Goal: Use online tool/utility: Utilize a website feature to perform a specific function

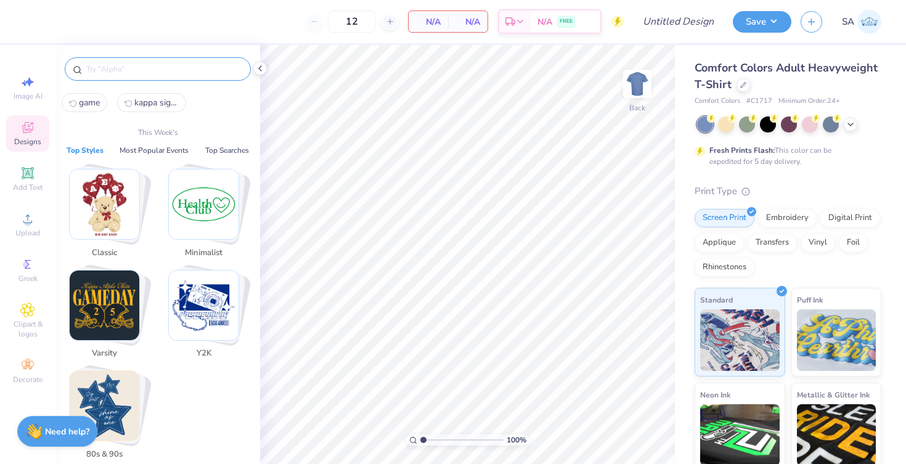
click at [126, 64] on input "text" at bounding box center [164, 69] width 158 height 12
paste input "3741"
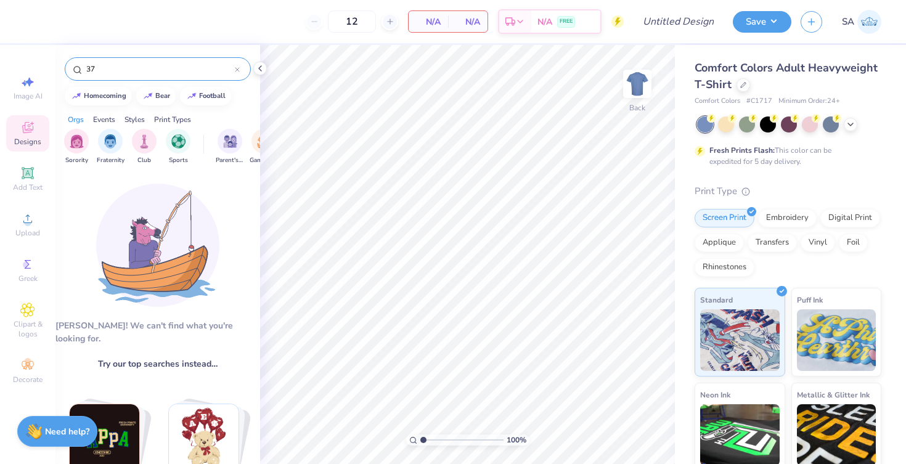
type input "3"
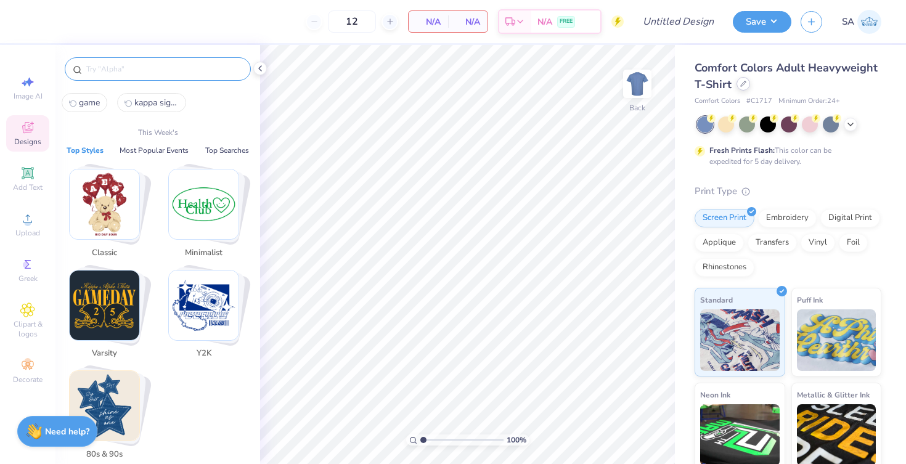
click at [742, 80] on div at bounding box center [743, 84] width 14 height 14
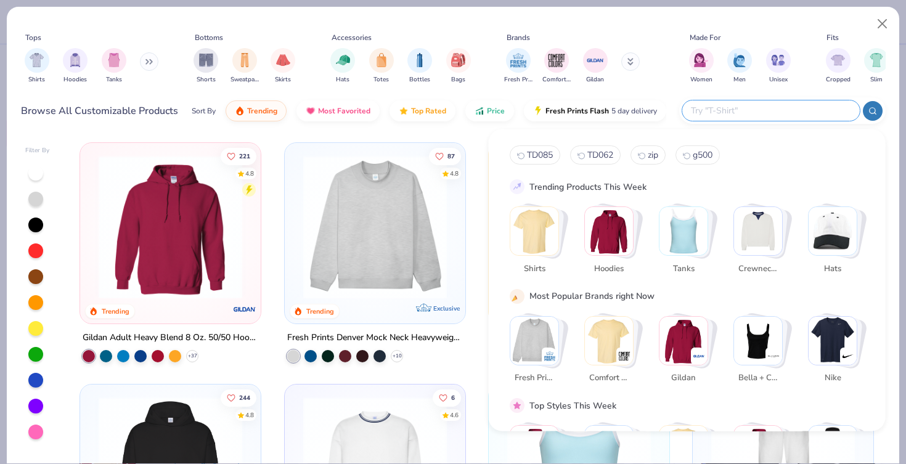
click at [761, 108] on input "text" at bounding box center [769, 110] width 161 height 14
paste input "3741"
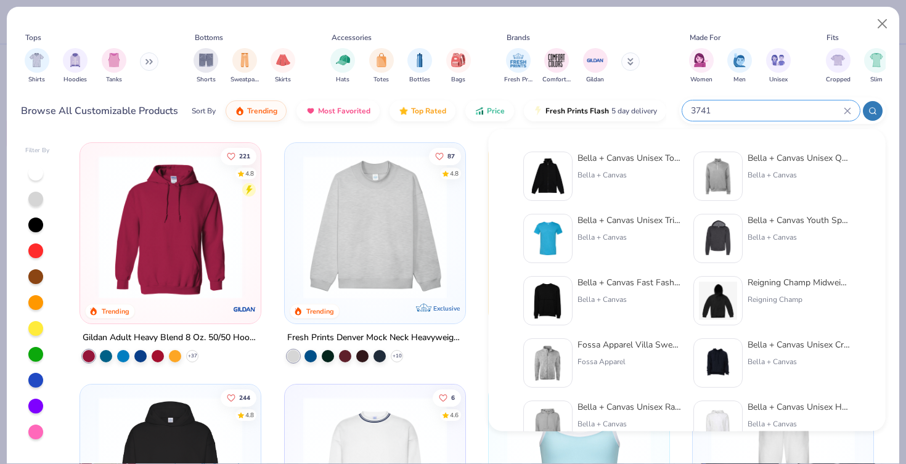
type input "3741"
click at [612, 164] on div "Bella + Canvas Unisex Total Zip Hoodie Bella + Canvas" at bounding box center [628, 176] width 103 height 49
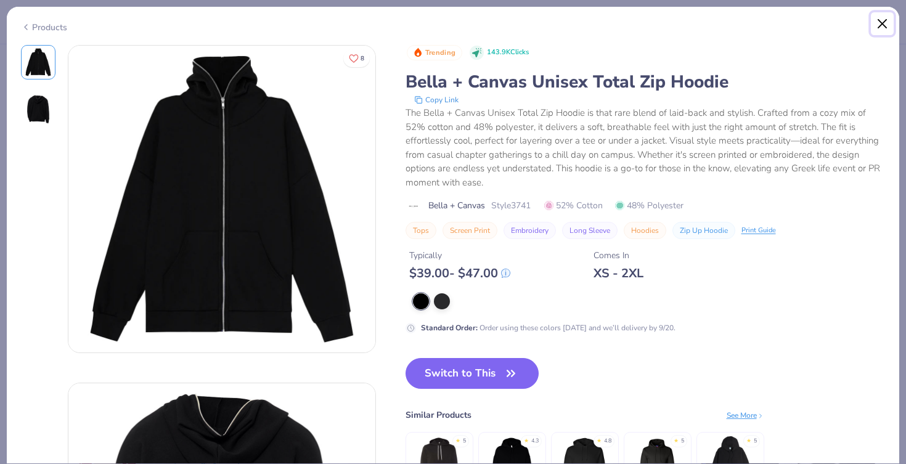
click at [872, 25] on button "Close" at bounding box center [881, 23] width 23 height 23
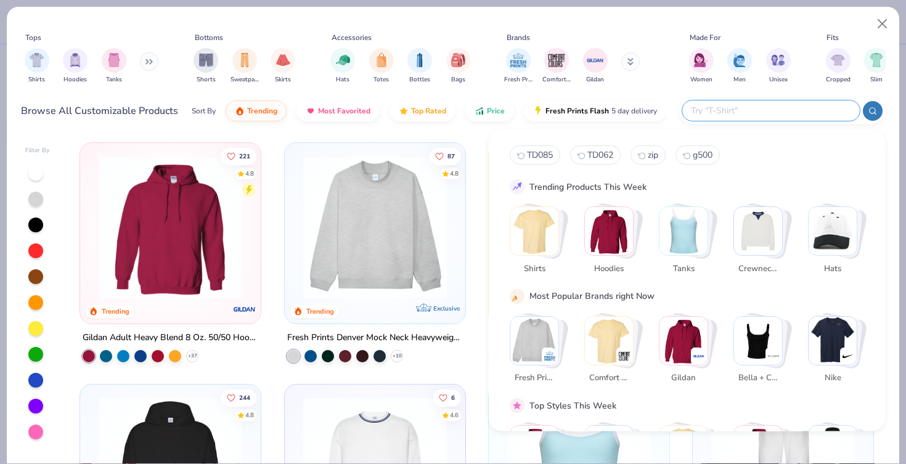
click at [779, 116] on input "text" at bounding box center [769, 110] width 161 height 14
paste input "3741"
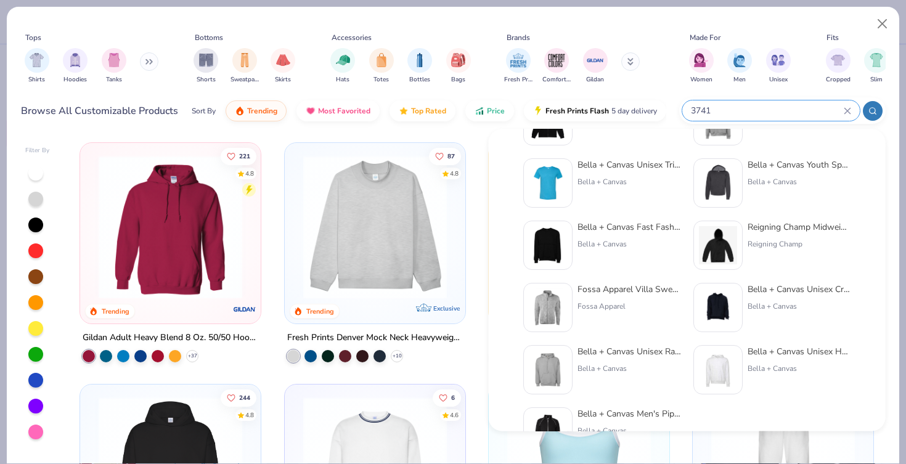
scroll to position [87, 0]
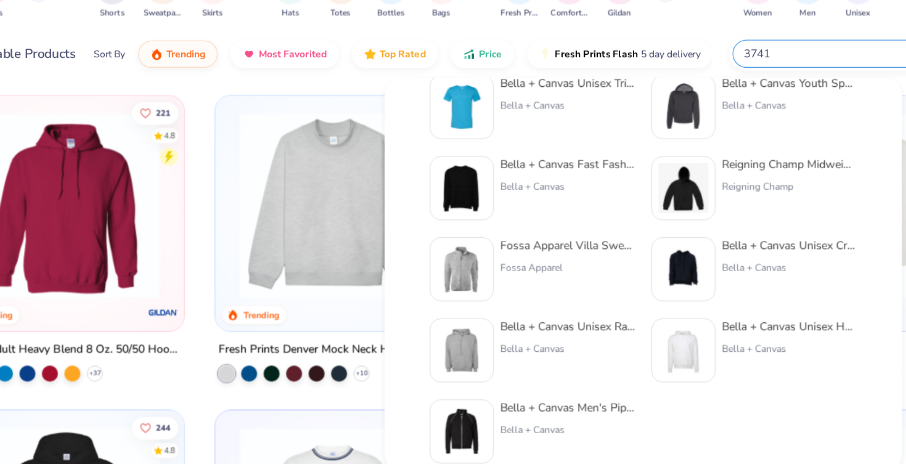
click at [728, 107] on input "3741" at bounding box center [766, 110] width 154 height 14
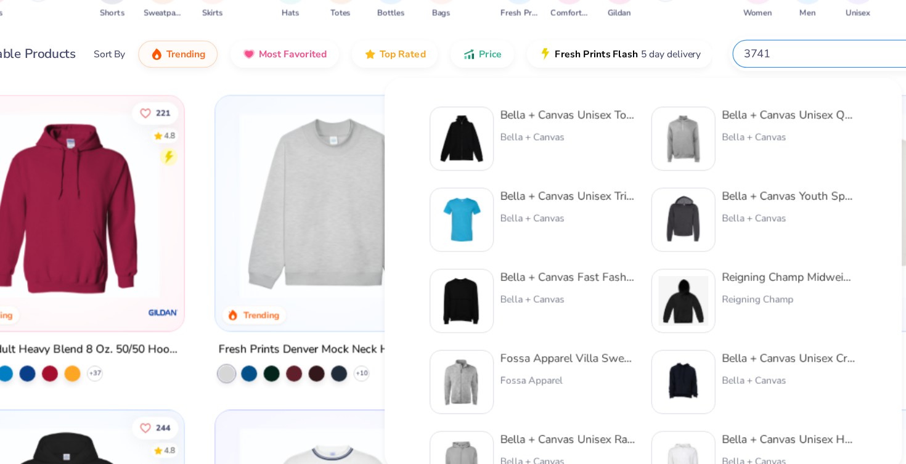
type input "3741"
click at [545, 144] on div "Bella + Canvas Unisex Total Zip Hoodie Bella + Canvas Bella + Canvas Unisex Qua…" at bounding box center [613, 280] width 397 height 302
click at [547, 169] on div "Bella + Canvas" at bounding box center [554, 174] width 103 height 11
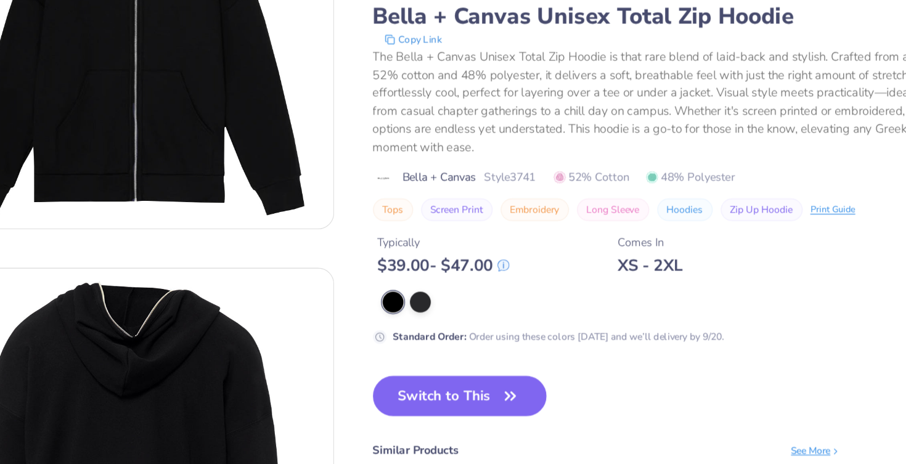
scroll to position [209, 0]
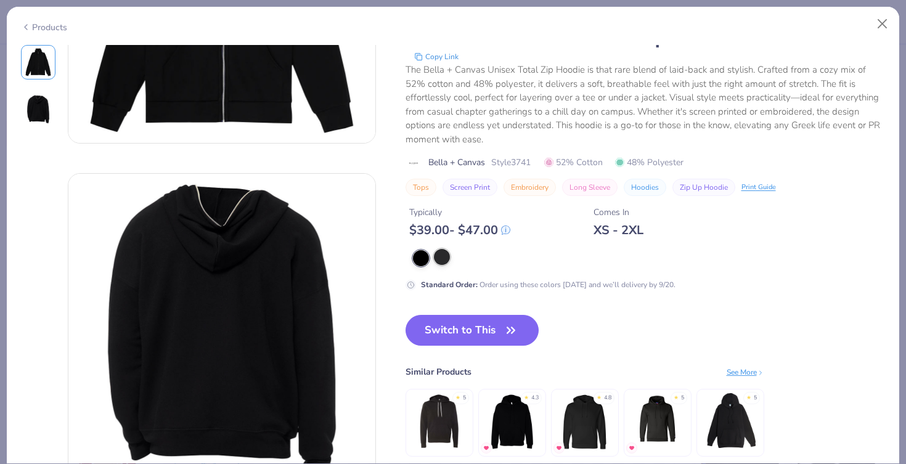
click at [444, 259] on div at bounding box center [442, 257] width 16 height 16
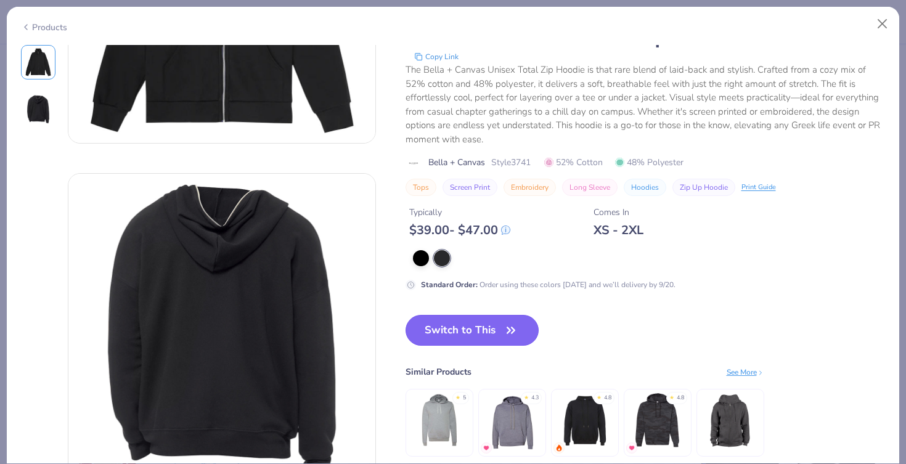
click at [456, 315] on button "Switch to This" at bounding box center [472, 330] width 134 height 31
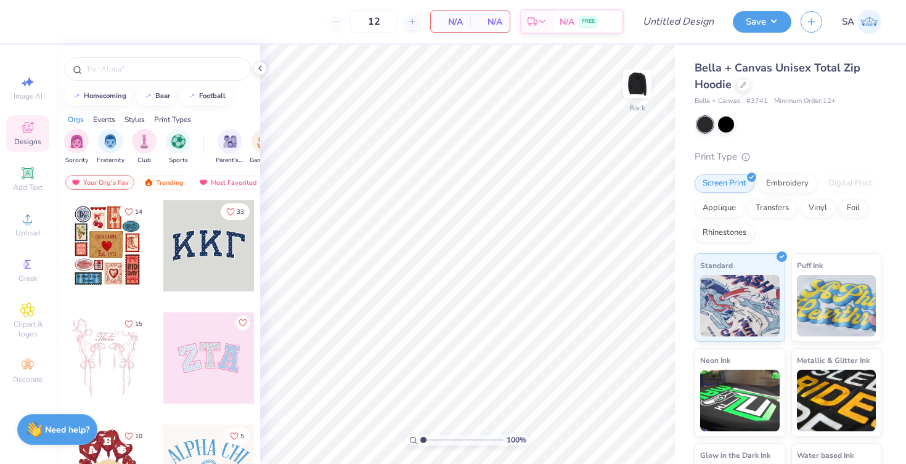
click at [53, 434] on strong "Need help?" at bounding box center [67, 430] width 44 height 12
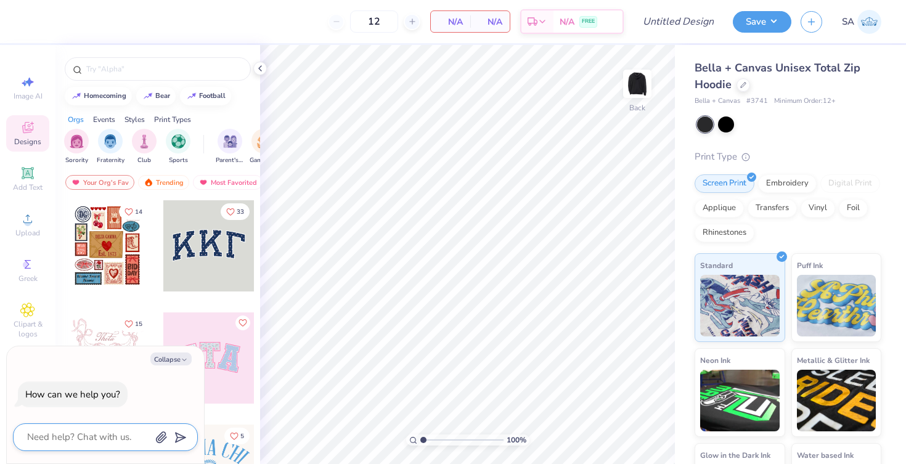
click at [73, 436] on textarea at bounding box center [88, 437] width 125 height 17
type textarea "s"
type textarea "x"
type textarea "si"
type textarea "x"
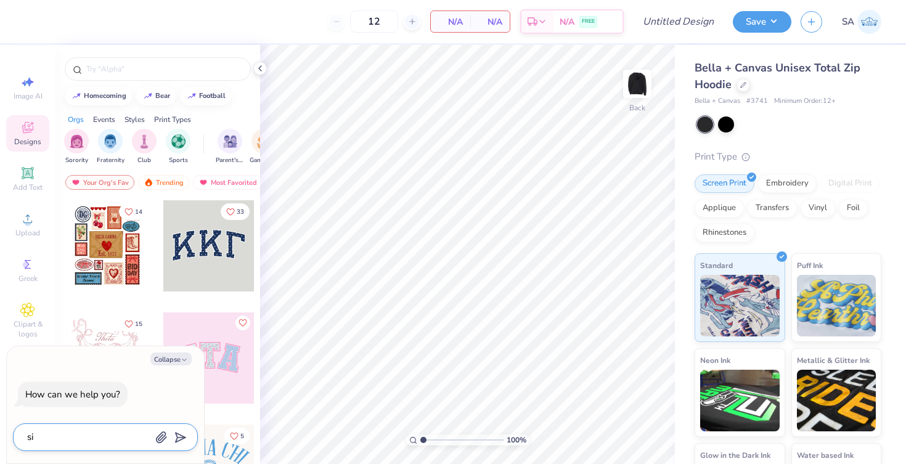
type textarea "sim"
type textarea "x"
type textarea "simi"
type textarea "x"
type textarea "simil"
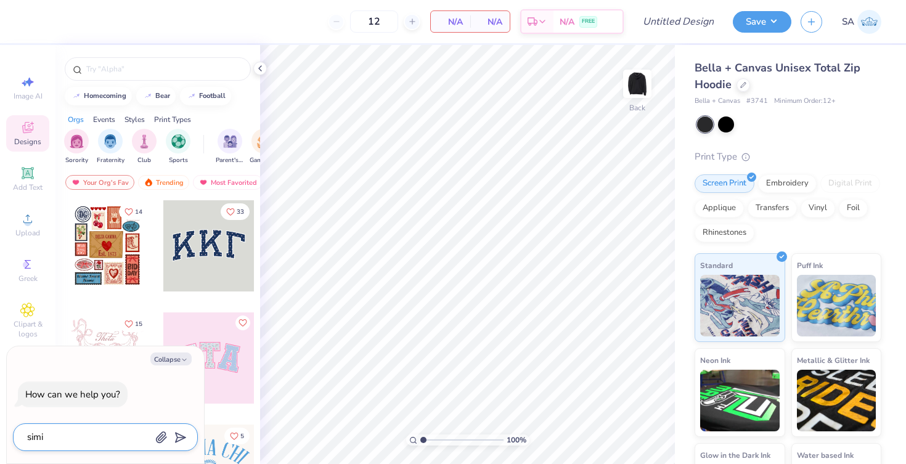
type textarea "x"
type textarea "simila"
type textarea "x"
type textarea "similar"
type textarea "x"
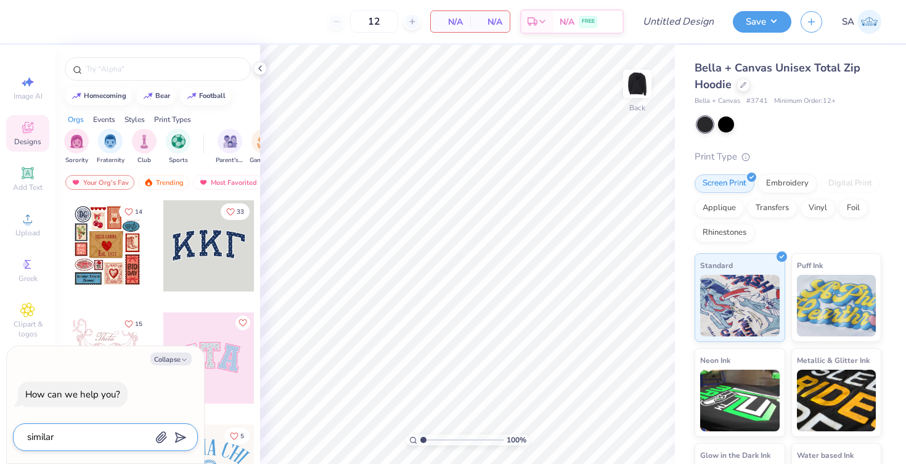
type textarea "similar"
type textarea "x"
type textarea "similar p"
type textarea "x"
type textarea "similar pr"
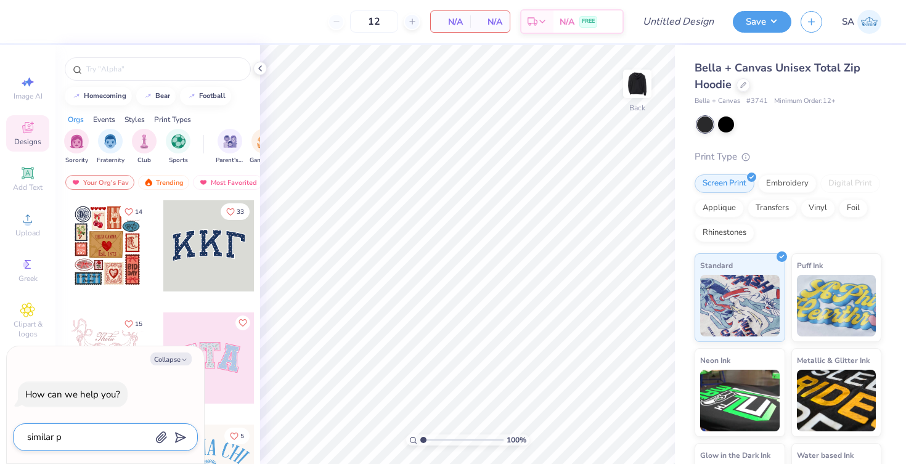
type textarea "x"
type textarea "similar pro"
type textarea "x"
type textarea "similar prod"
type textarea "x"
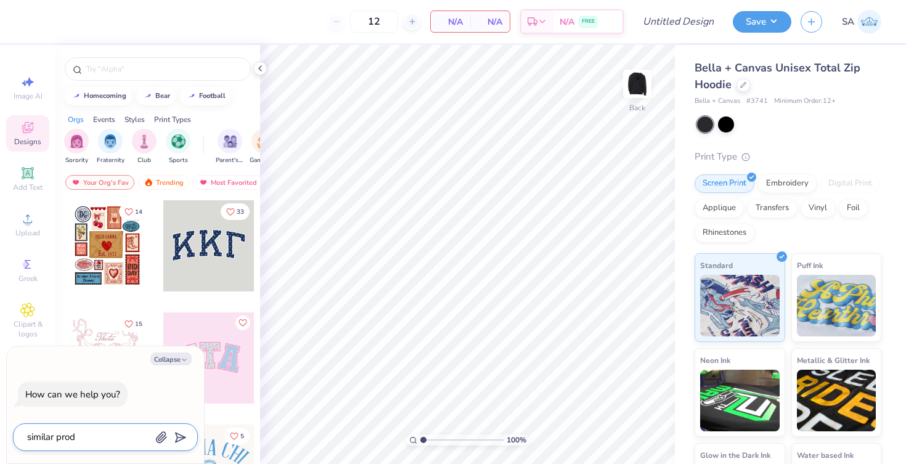
type textarea "similar produ"
type textarea "x"
type textarea "similar produc"
type textarea "x"
type textarea "similar product"
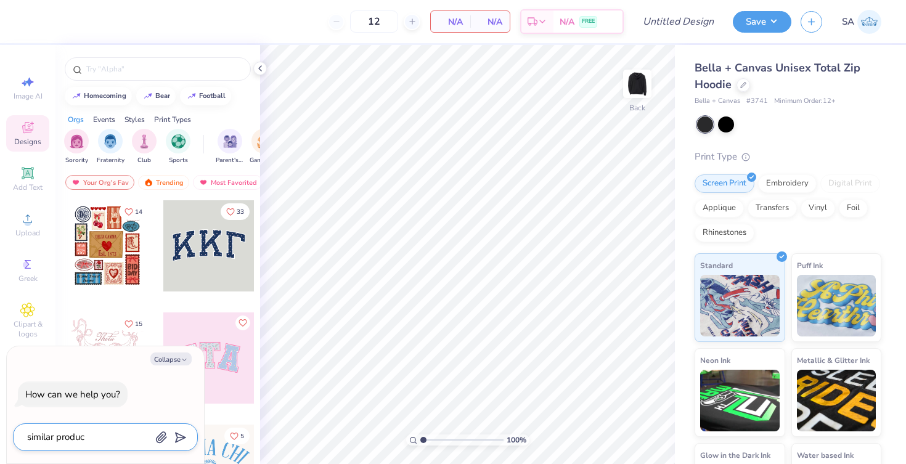
type textarea "x"
type textarea "similar product"
type textarea "x"
type textarea "similar product w"
type textarea "x"
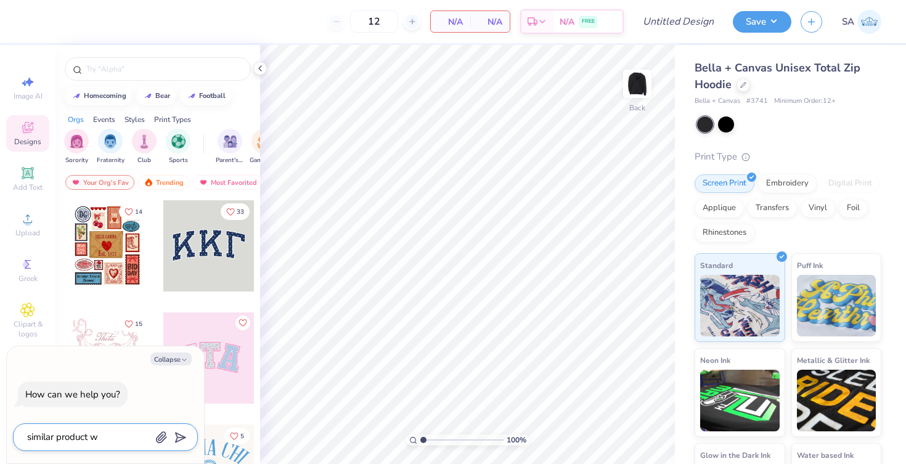
type textarea "similar product wi"
type textarea "x"
type textarea "similar product wit"
type textarea "x"
type textarea "similar product with"
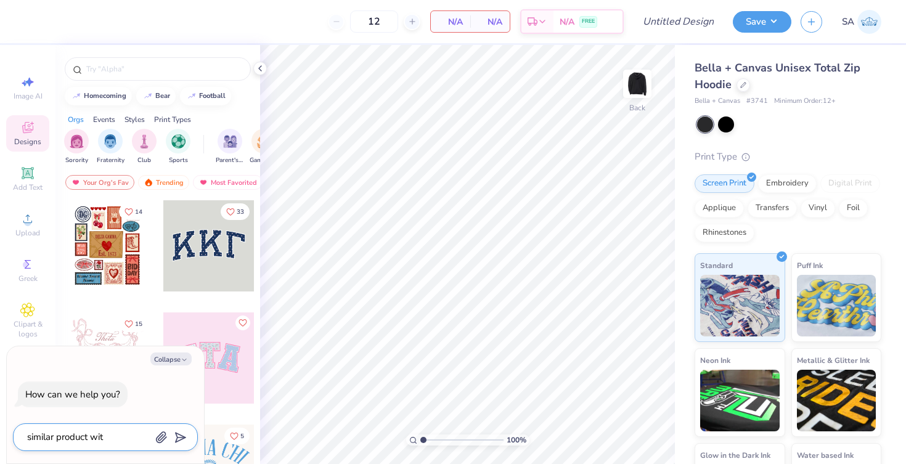
type textarea "x"
type textarea "similar product with"
type textarea "x"
type textarea "similar product with l"
type textarea "x"
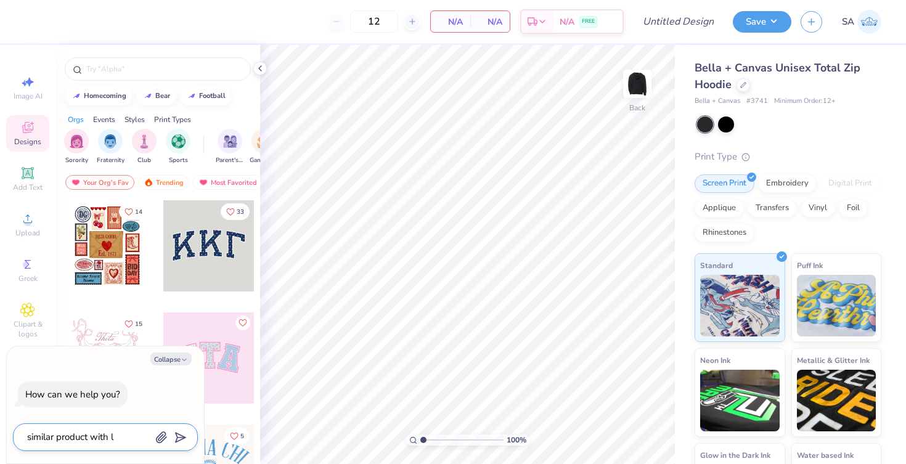
type textarea "similar product with li"
type textarea "x"
type textarea "similar product with lig"
type textarea "x"
type textarea "similar product with ligh"
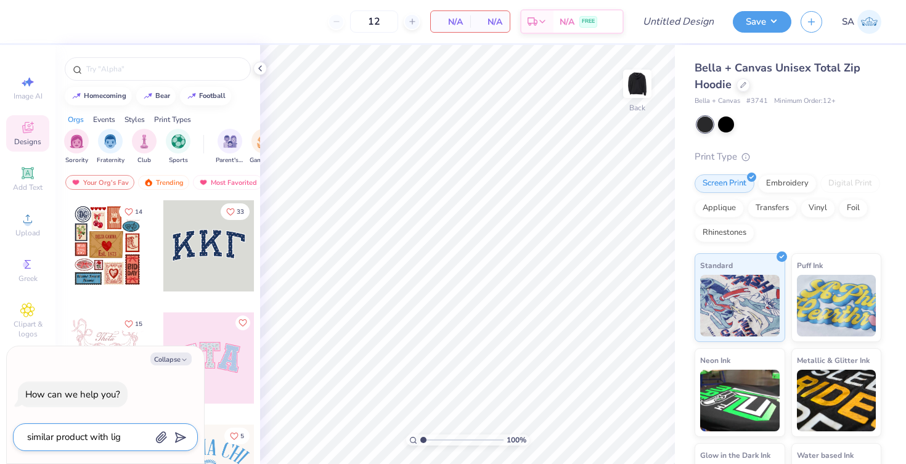
type textarea "x"
type textarea "similar product with light"
type textarea "x"
type textarea "similar product with light"
type textarea "x"
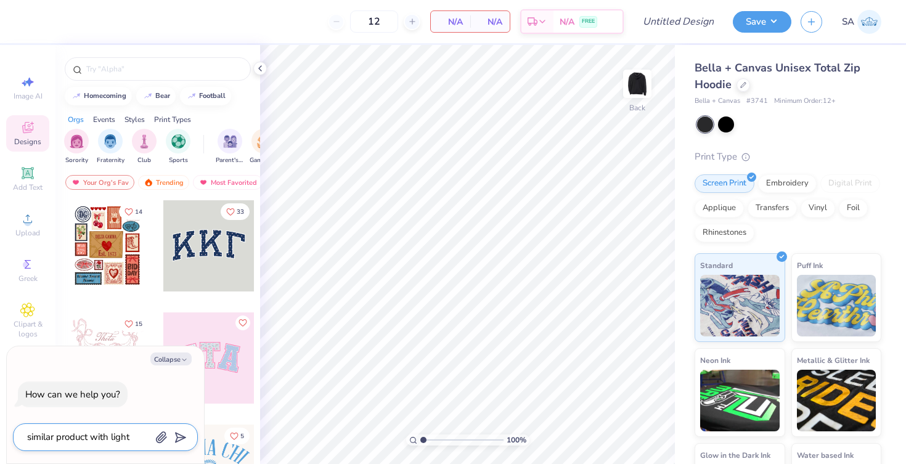
type textarea "similar product with light g"
type textarea "x"
type textarea "similar product with light gr"
type textarea "x"
type textarea "similar product with light gra"
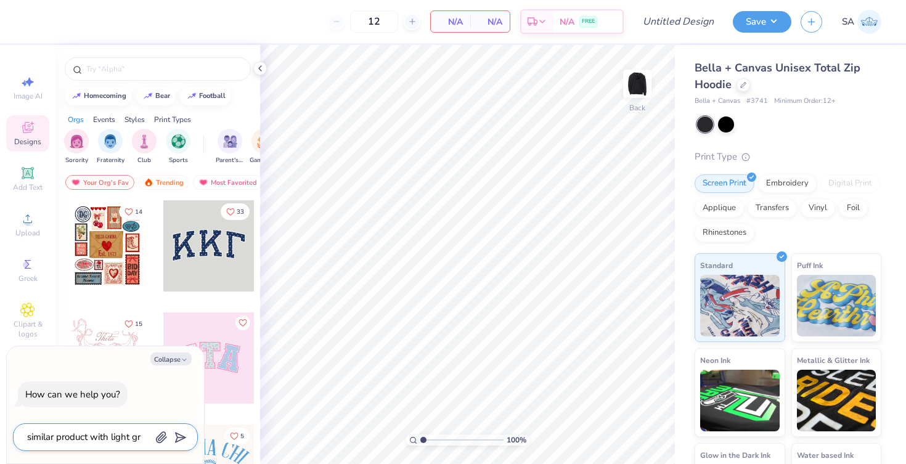
type textarea "x"
type textarea "similar product with light gr"
type textarea "x"
type textarea "similar product with light gre"
type textarea "x"
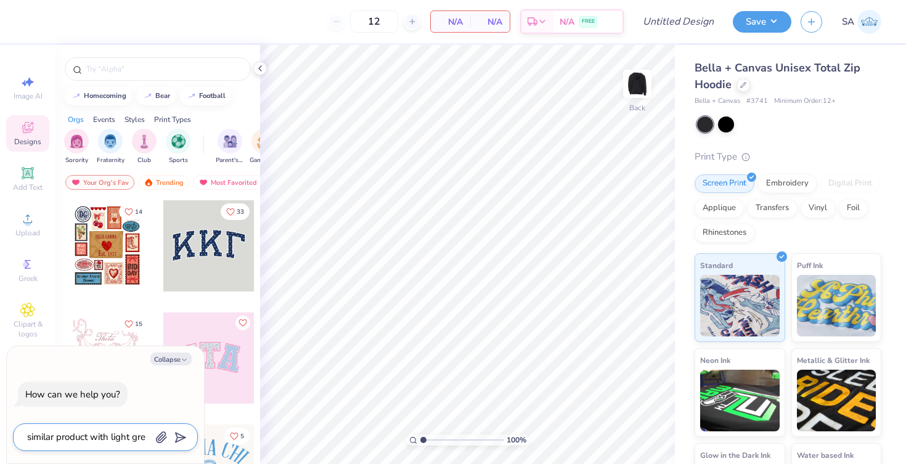
type textarea "similar product with light grey"
type textarea "x"
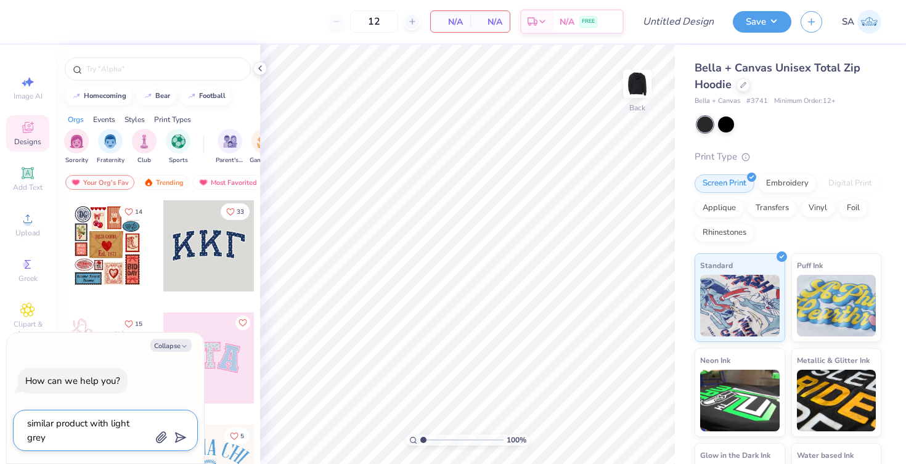
type textarea "similar product with light grey"
type textarea "x"
type textarea "similar product with light grey c"
type textarea "x"
type textarea "similar product with light grey co"
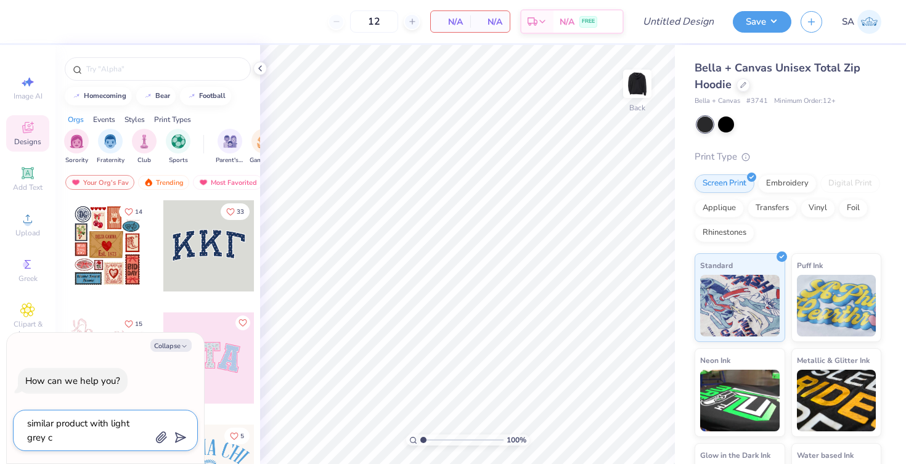
type textarea "x"
type textarea "similar product with light grey col"
type textarea "x"
type textarea "similar product with light grey colo"
type textarea "x"
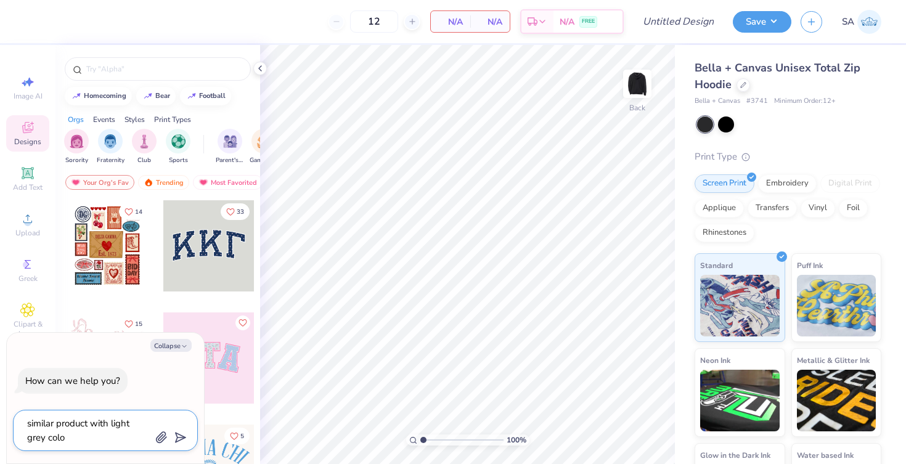
type textarea "similar product with light grey color"
type textarea "x"
type textarea "similar product with light grey color"
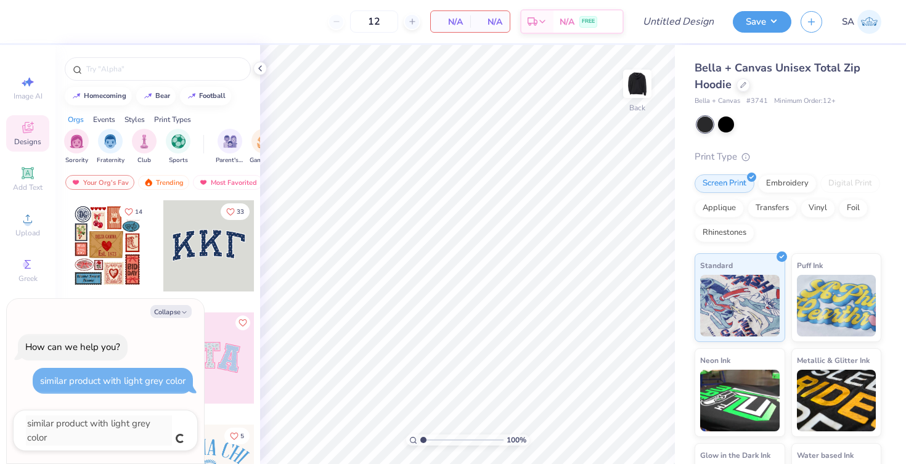
type textarea "x"
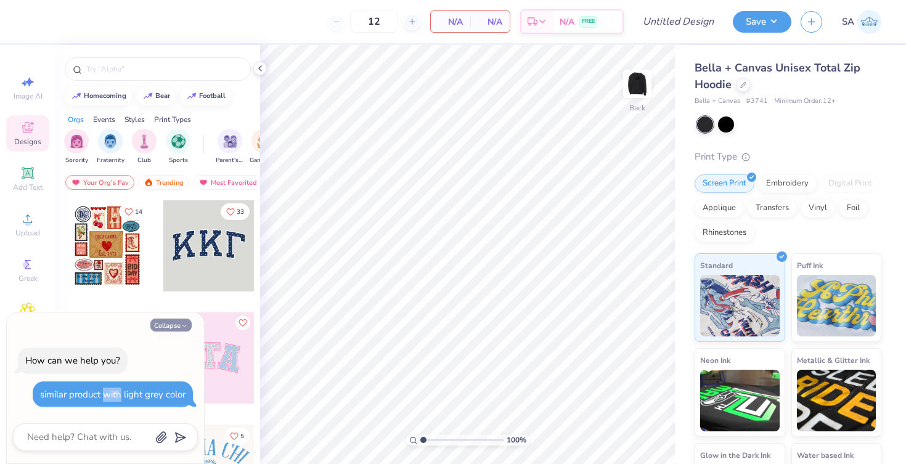
click at [176, 325] on button "Collapse" at bounding box center [170, 324] width 41 height 13
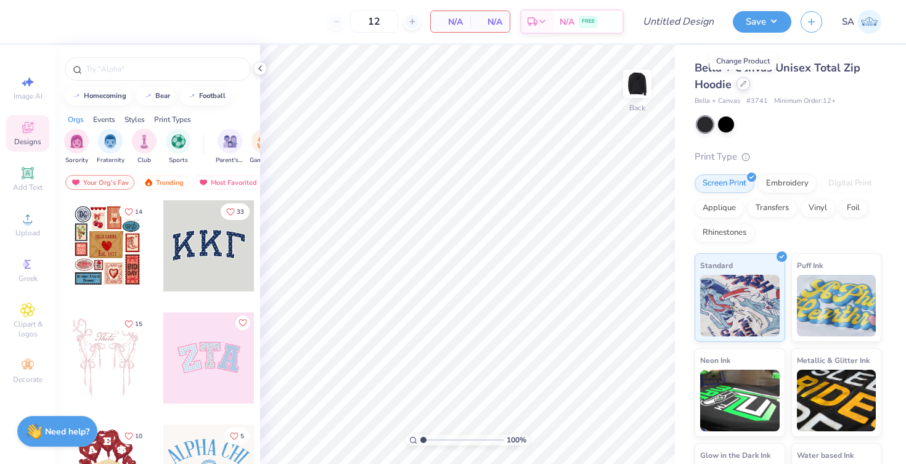
click at [740, 83] on icon at bounding box center [743, 84] width 6 height 6
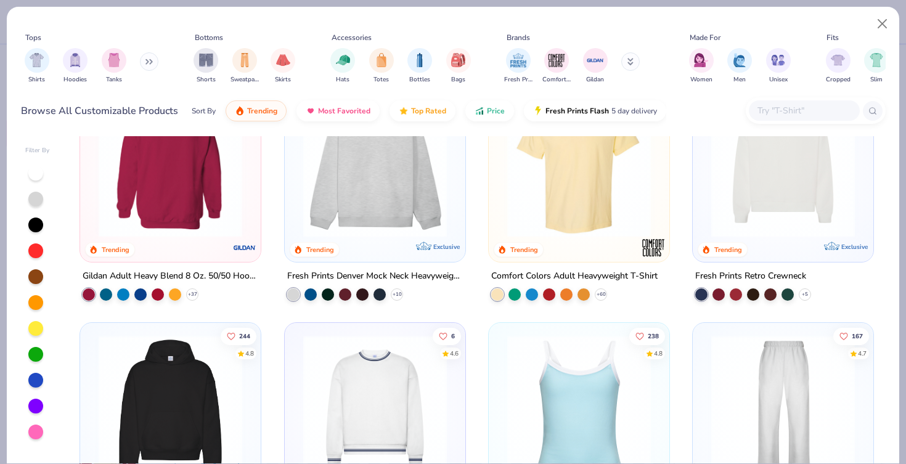
scroll to position [82, 0]
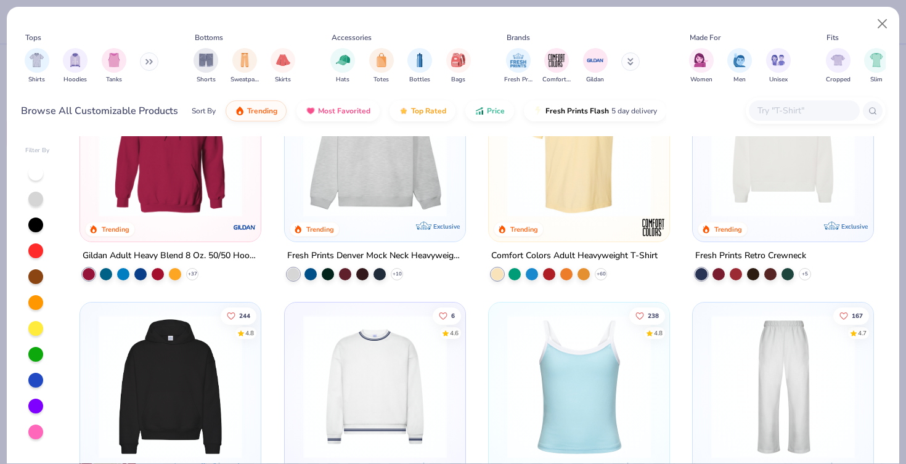
click at [30, 194] on div at bounding box center [35, 199] width 15 height 15
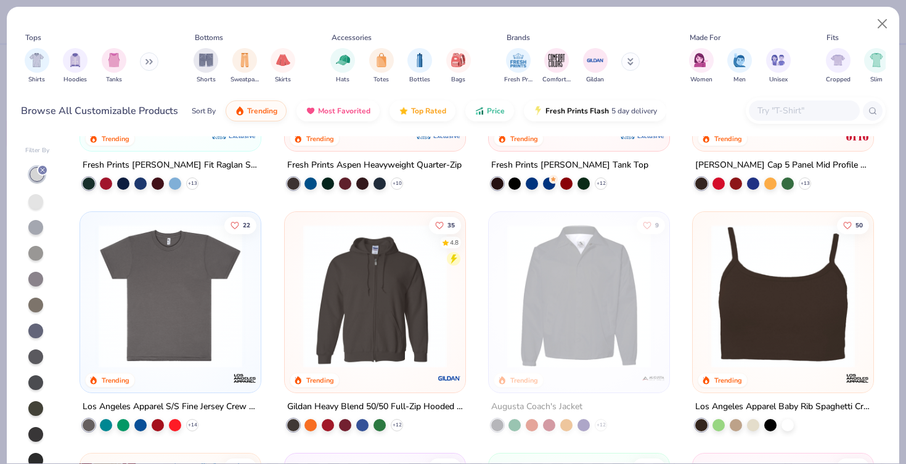
scroll to position [2593, 0]
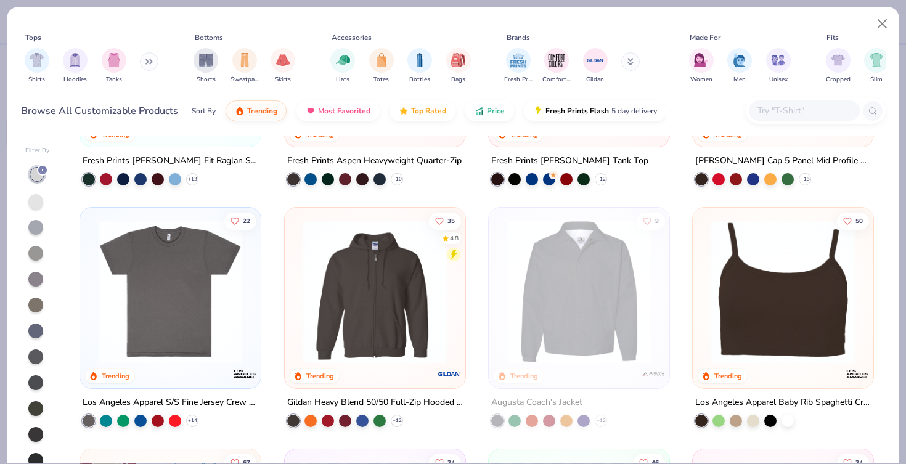
click at [322, 315] on img at bounding box center [375, 292] width 156 height 144
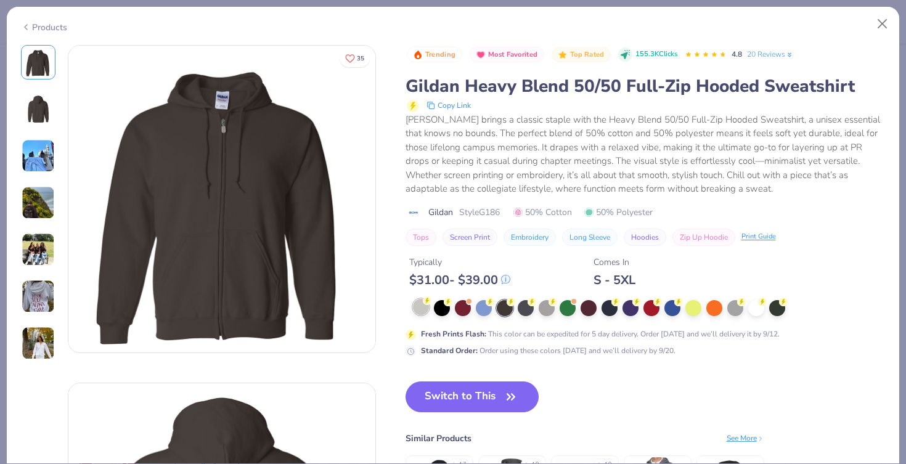
click at [422, 312] on div at bounding box center [421, 307] width 16 height 16
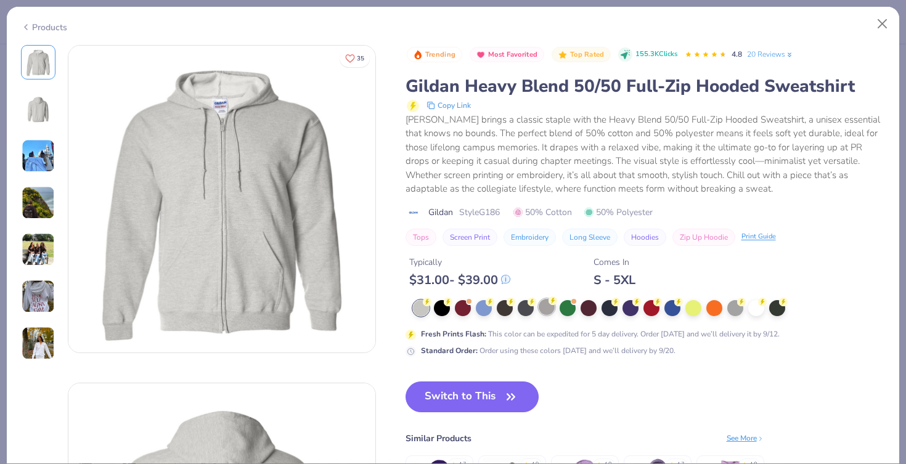
click at [548, 314] on div at bounding box center [546, 307] width 16 height 16
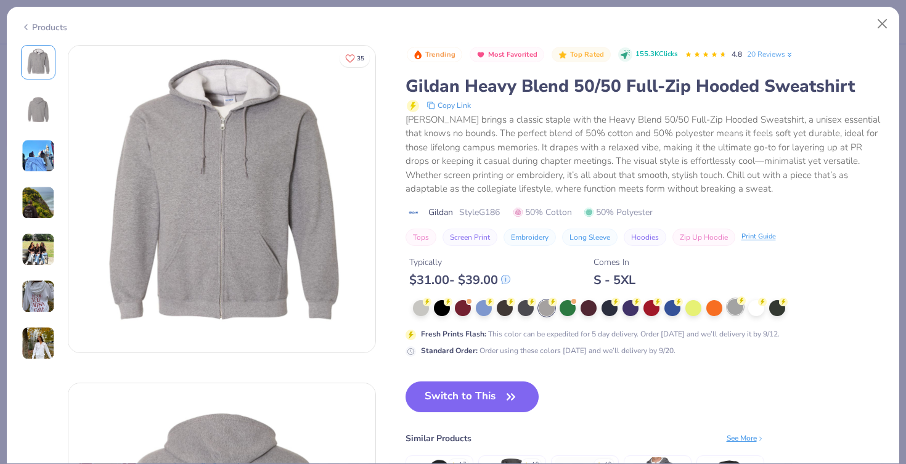
click at [730, 306] on div at bounding box center [735, 307] width 16 height 16
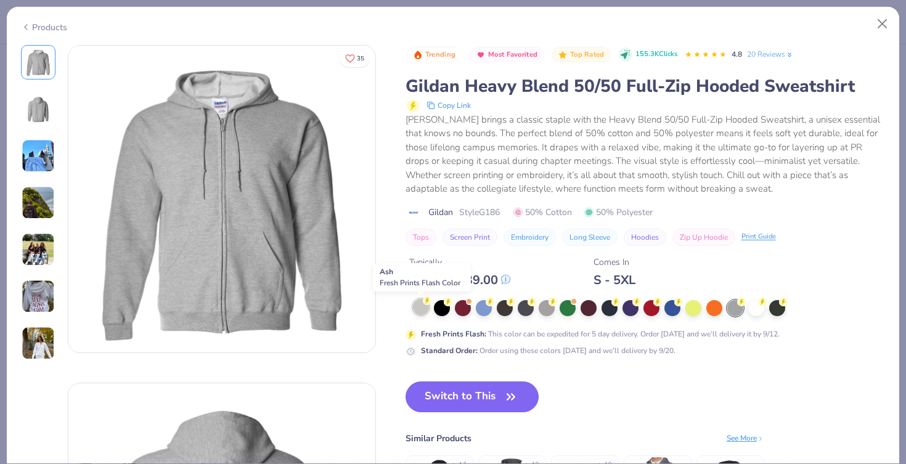
click at [421, 306] on div at bounding box center [421, 307] width 16 height 16
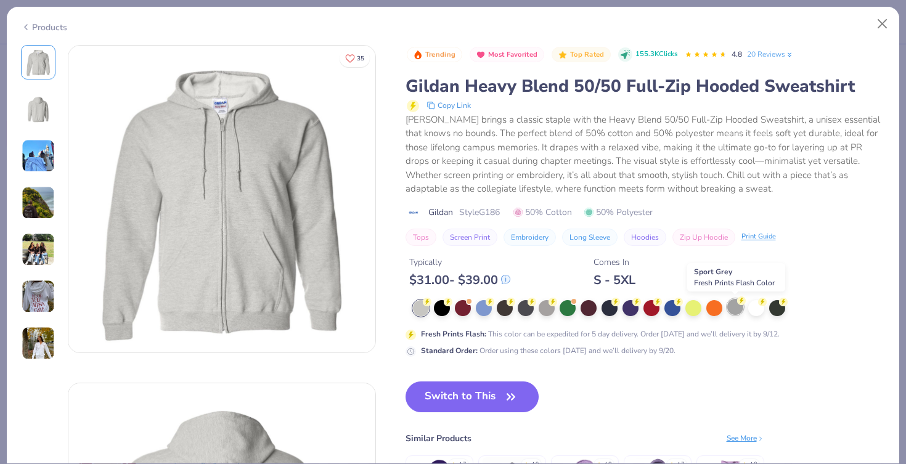
click at [740, 306] on div at bounding box center [735, 307] width 16 height 16
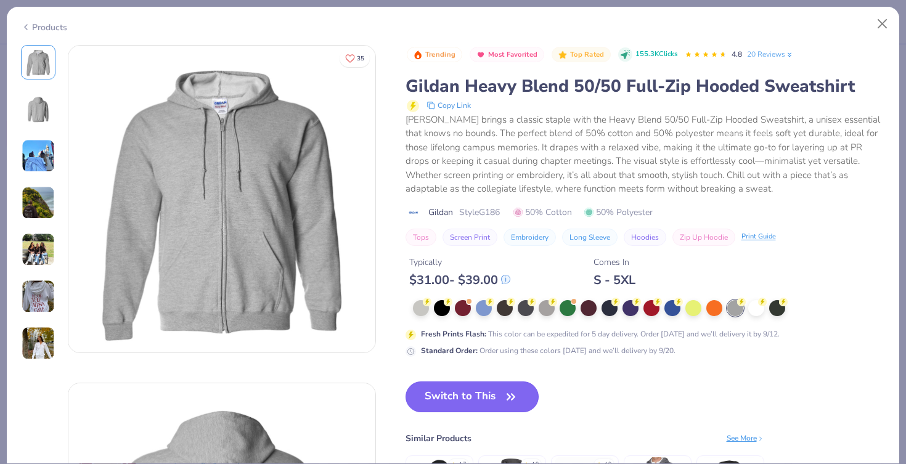
click at [490, 398] on button "Switch to This" at bounding box center [472, 396] width 134 height 31
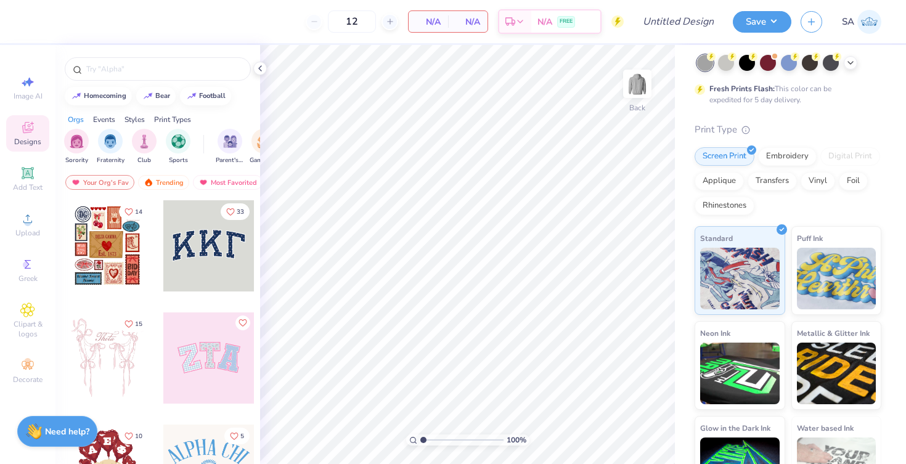
scroll to position [68, 0]
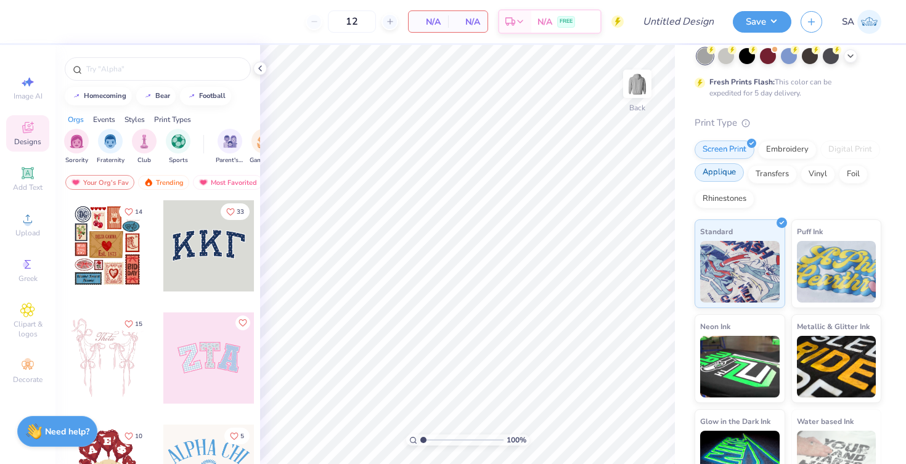
click at [736, 178] on div "Applique" at bounding box center [718, 172] width 49 height 18
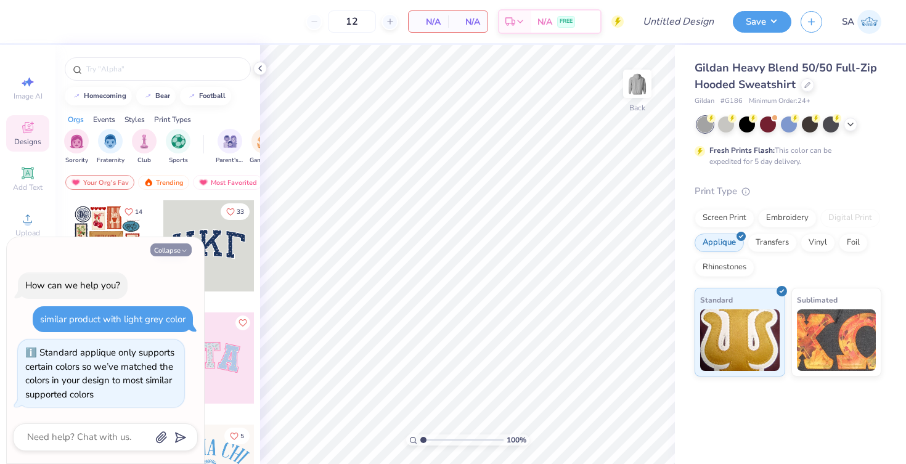
click at [169, 249] on button "Collapse" at bounding box center [170, 249] width 41 height 13
type textarea "x"
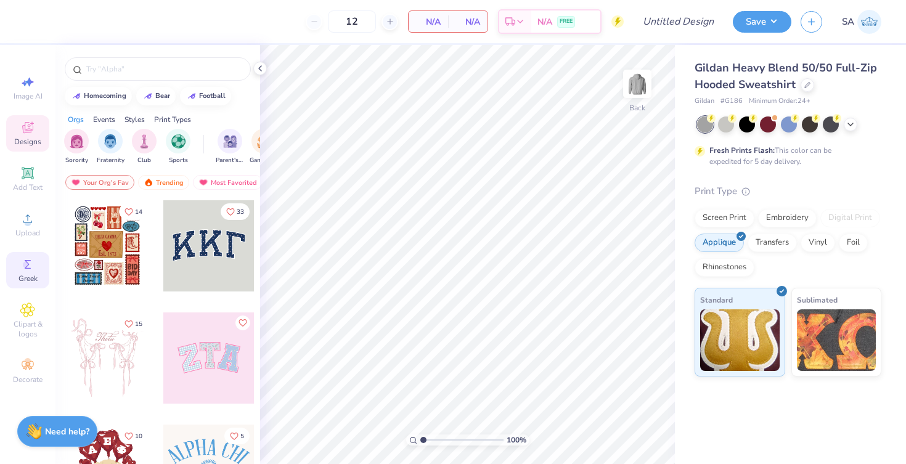
click at [23, 278] on span "Greek" at bounding box center [27, 279] width 19 height 10
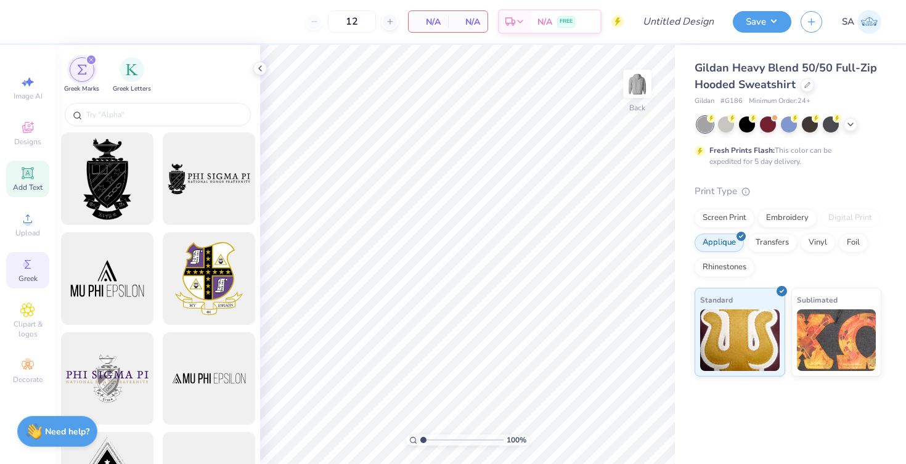
click at [25, 166] on icon at bounding box center [27, 173] width 15 height 15
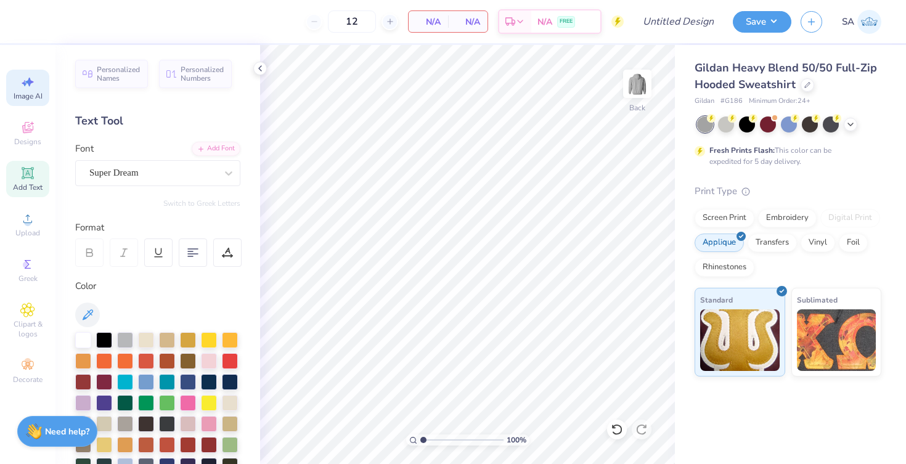
click at [24, 84] on icon at bounding box center [25, 83] width 6 height 6
select select "4"
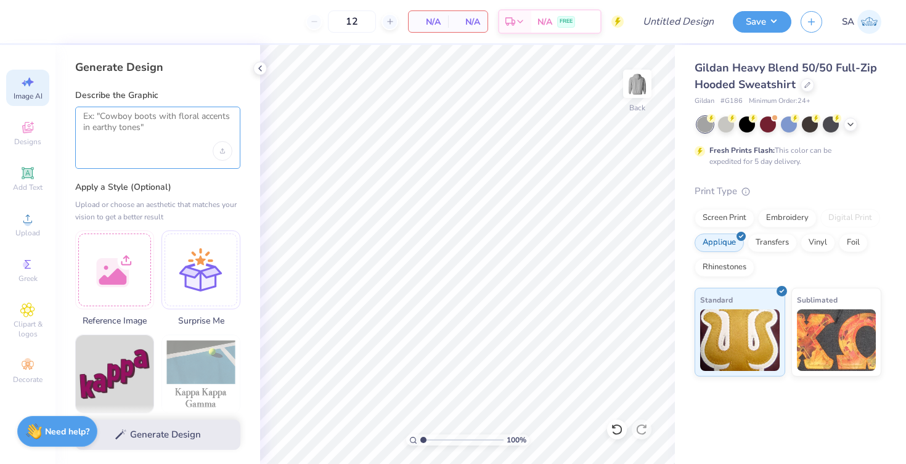
click at [113, 124] on textarea at bounding box center [157, 126] width 149 height 31
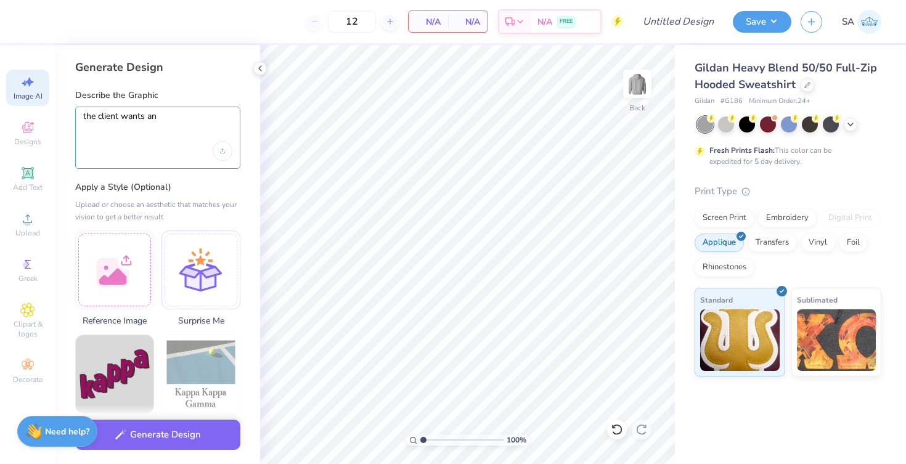
drag, startPoint x: 182, startPoint y: 119, endPoint x: 0, endPoint y: 121, distance: 182.4
click at [0, 119] on div "12 N/A Per Item N/A Total Est. Delivery N/A FREE Design Title Save SA Image AI …" at bounding box center [453, 232] width 906 height 464
click at [25, 218] on icon at bounding box center [27, 218] width 15 height 15
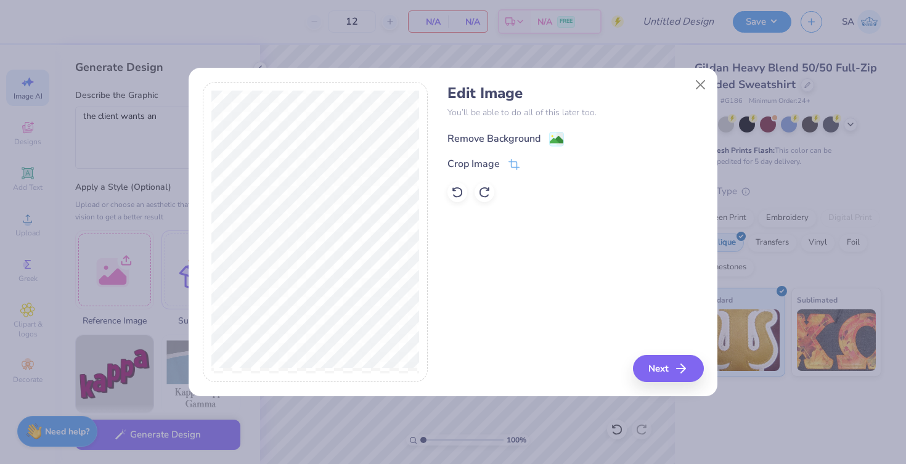
click at [524, 139] on div "Remove Background" at bounding box center [493, 138] width 93 height 15
click at [659, 373] on button "Next" at bounding box center [670, 368] width 71 height 27
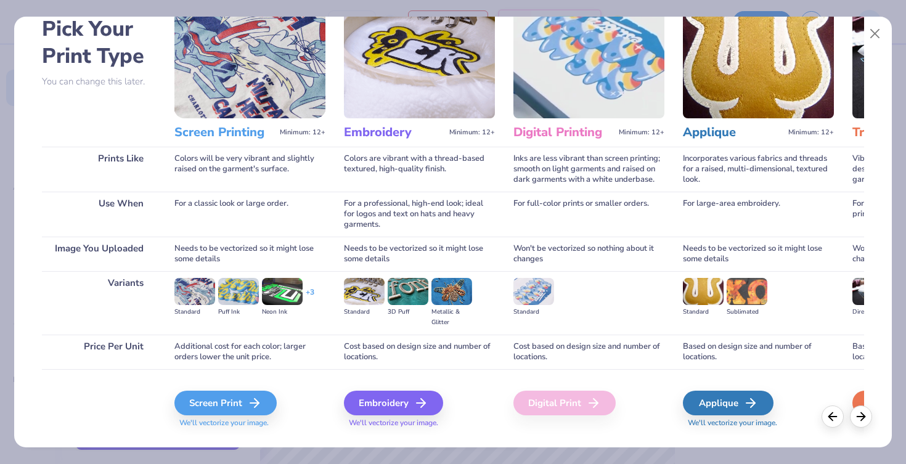
scroll to position [89, 0]
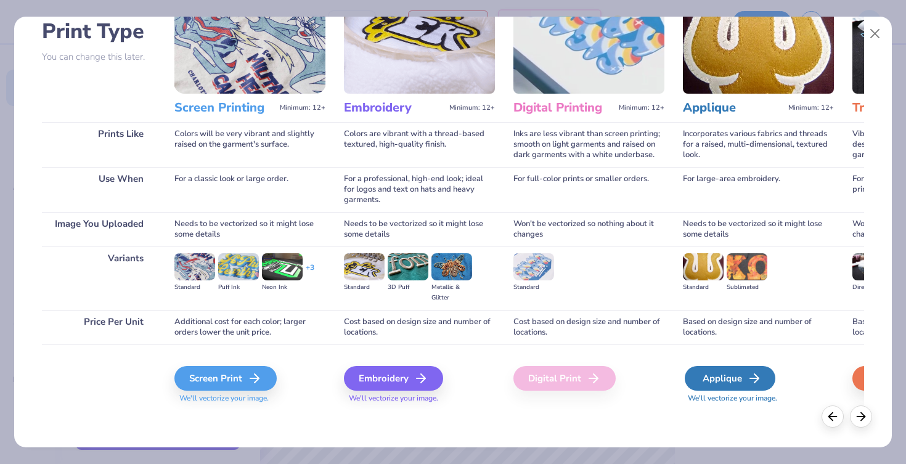
click at [707, 383] on div "Applique" at bounding box center [729, 378] width 91 height 25
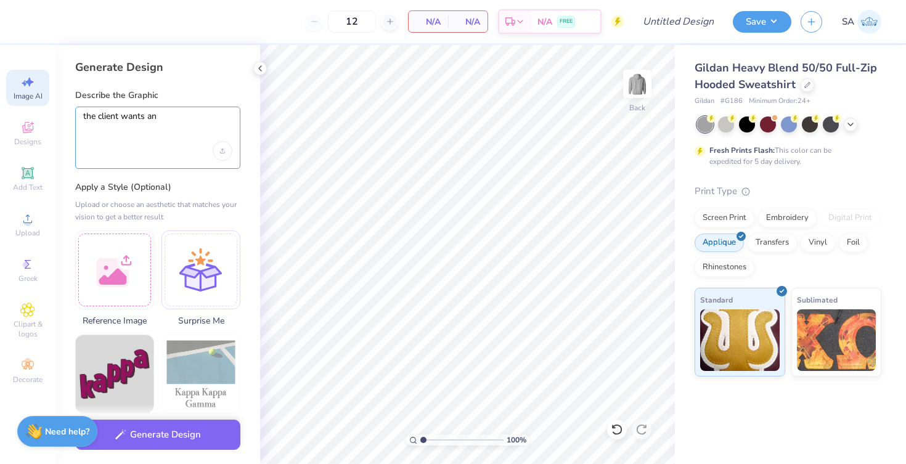
click at [171, 122] on textarea "the client wants an" at bounding box center [157, 126] width 149 height 31
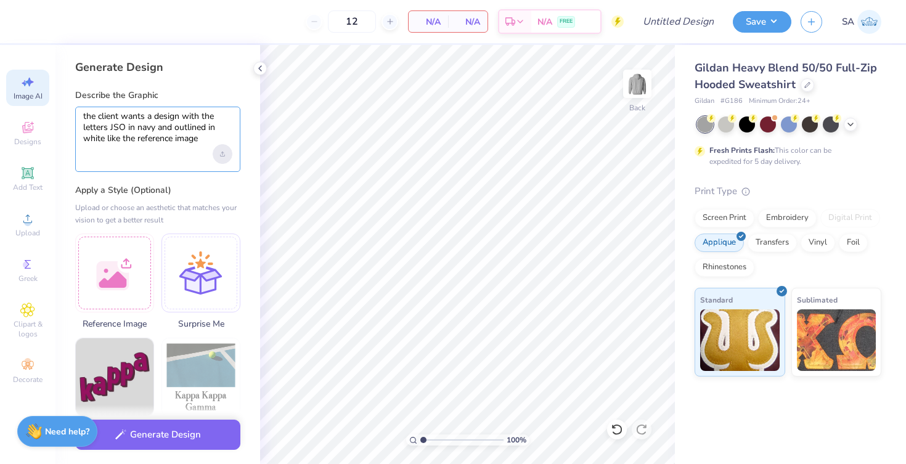
type textarea "the client wants a design with the letters JSO in navy and outlined in white li…"
click at [225, 153] on div "Upload image" at bounding box center [223, 154] width 20 height 20
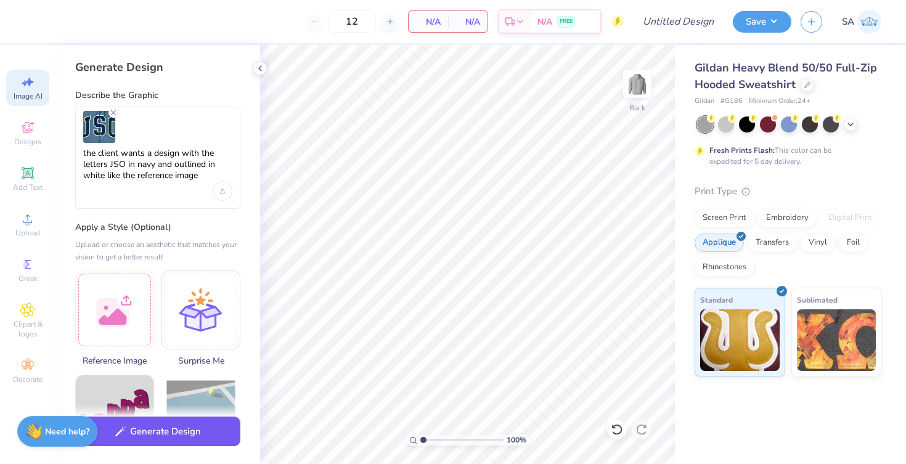
click at [179, 429] on button "Generate Design" at bounding box center [157, 431] width 165 height 30
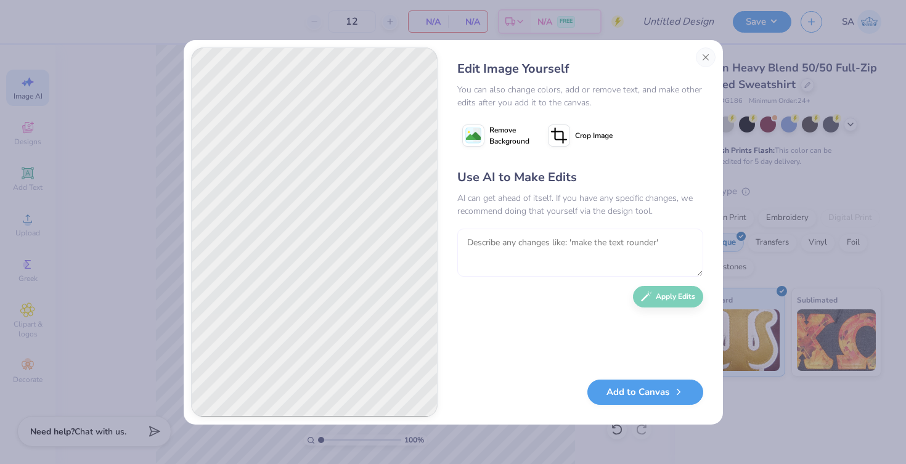
click at [490, 249] on textarea at bounding box center [580, 253] width 246 height 48
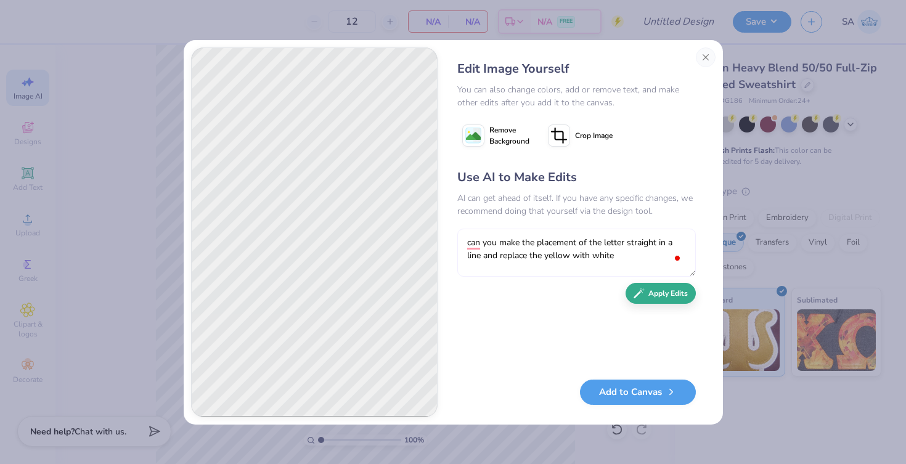
type textarea "can you make the placement of the letter straight in a line and replace the yel…"
click at [637, 286] on button "Apply Edits" at bounding box center [660, 294] width 70 height 22
